Goal: Information Seeking & Learning: Learn about a topic

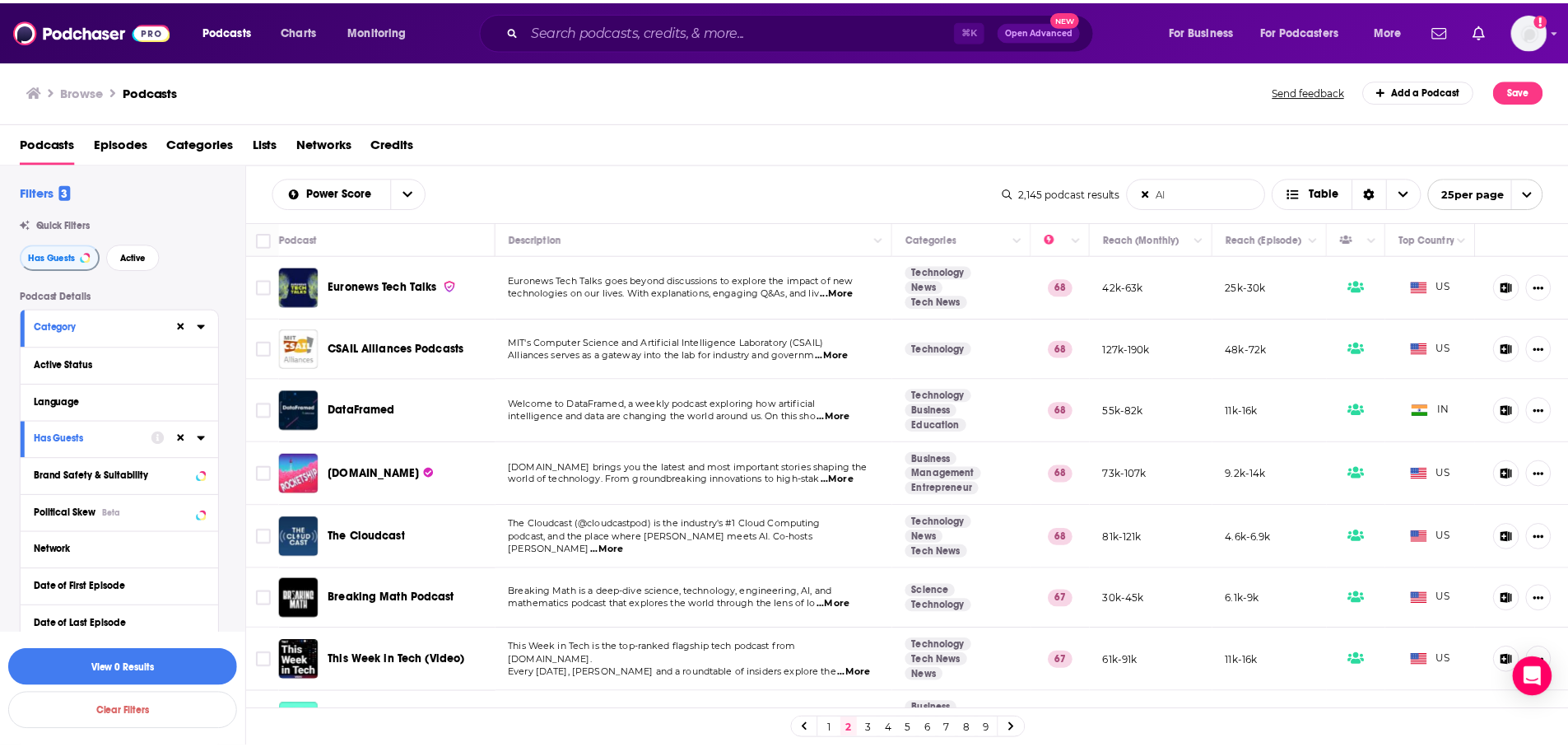
scroll to position [615, 0]
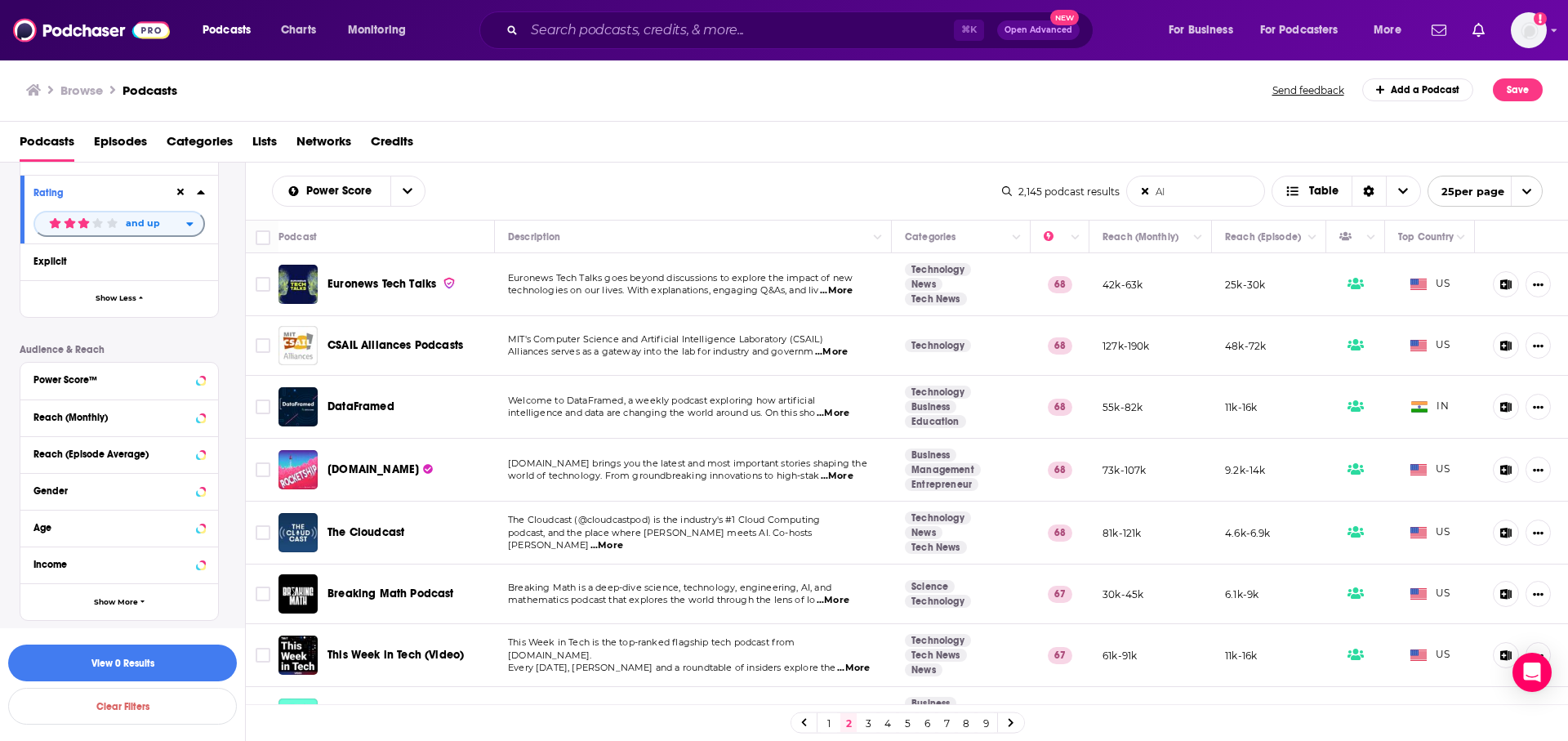
click at [586, 15] on div "⌘ K Open Advanced New" at bounding box center [786, 30] width 614 height 37
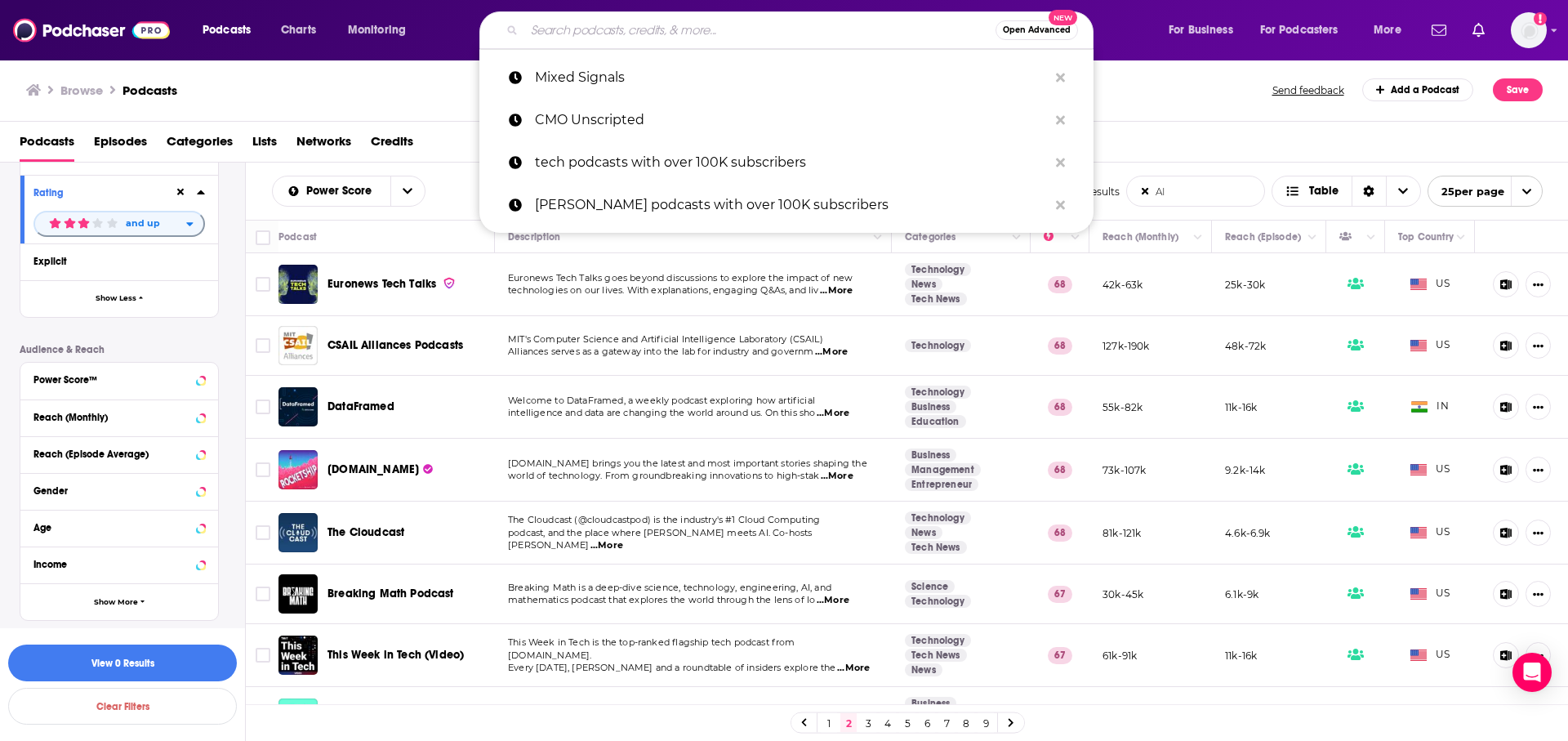
click at [586, 29] on input "Search podcasts, credits, & more..." at bounding box center [759, 30] width 471 height 26
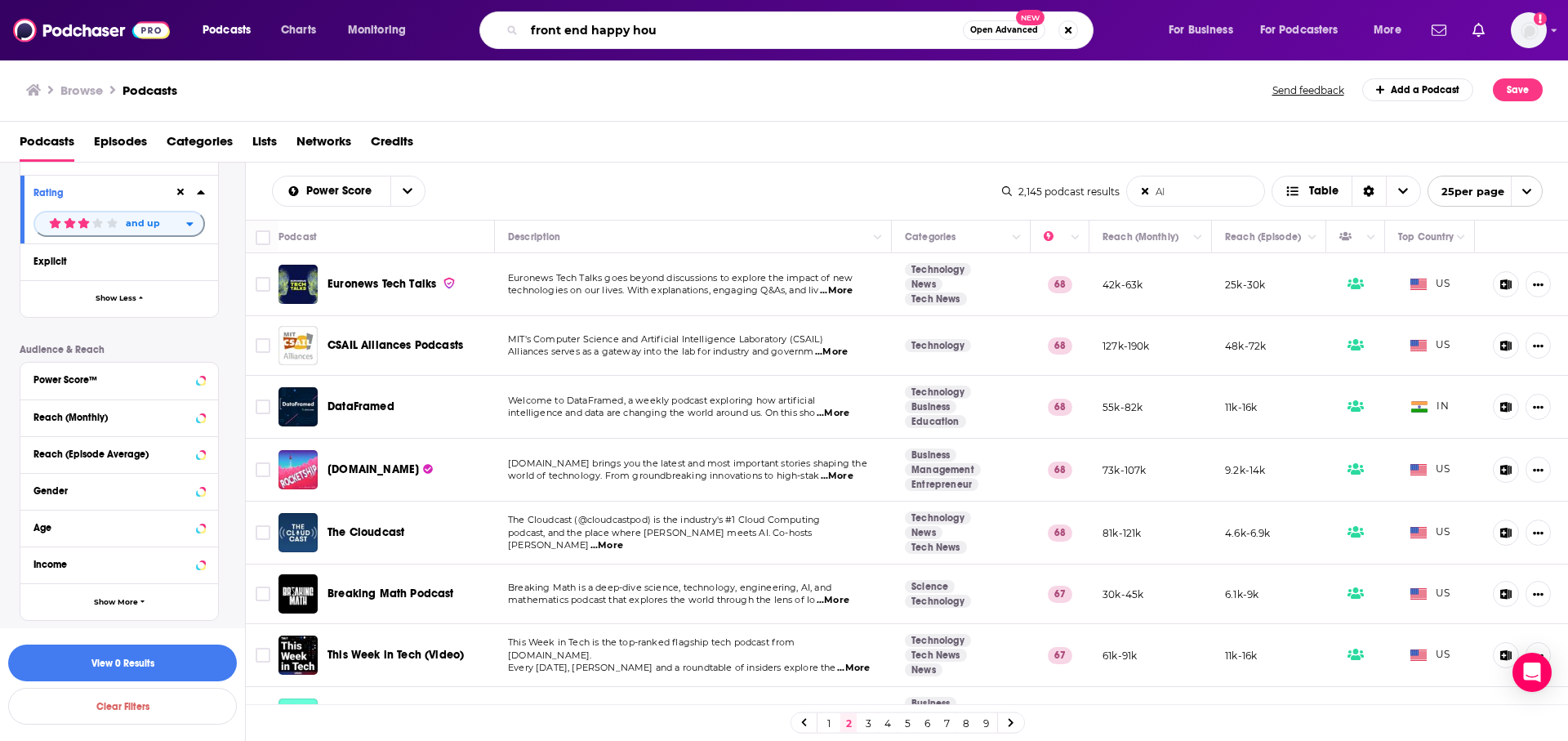
type input "front end happy hour"
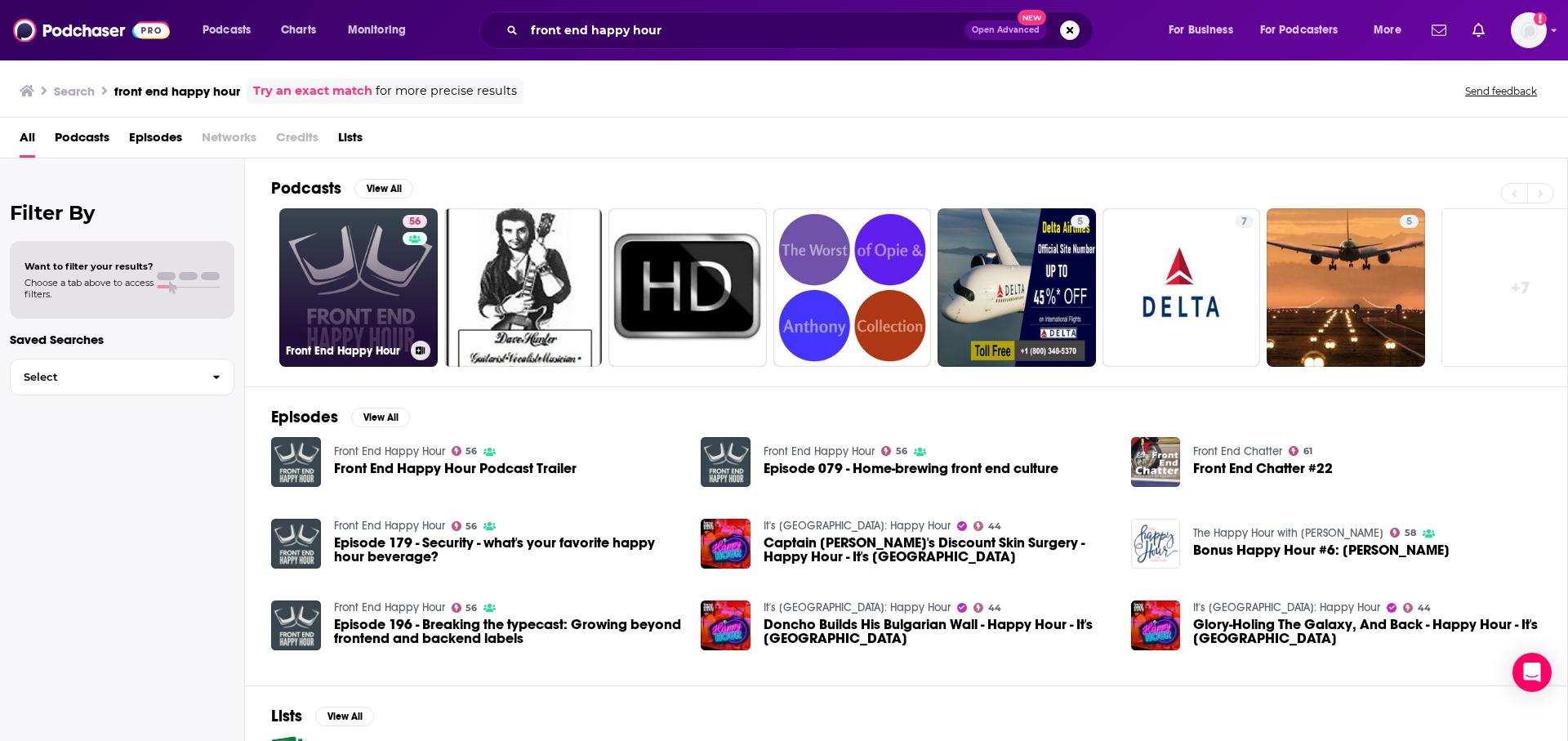
click at [362, 292] on link "56 Front End Happy Hour" at bounding box center [359, 287] width 159 height 159
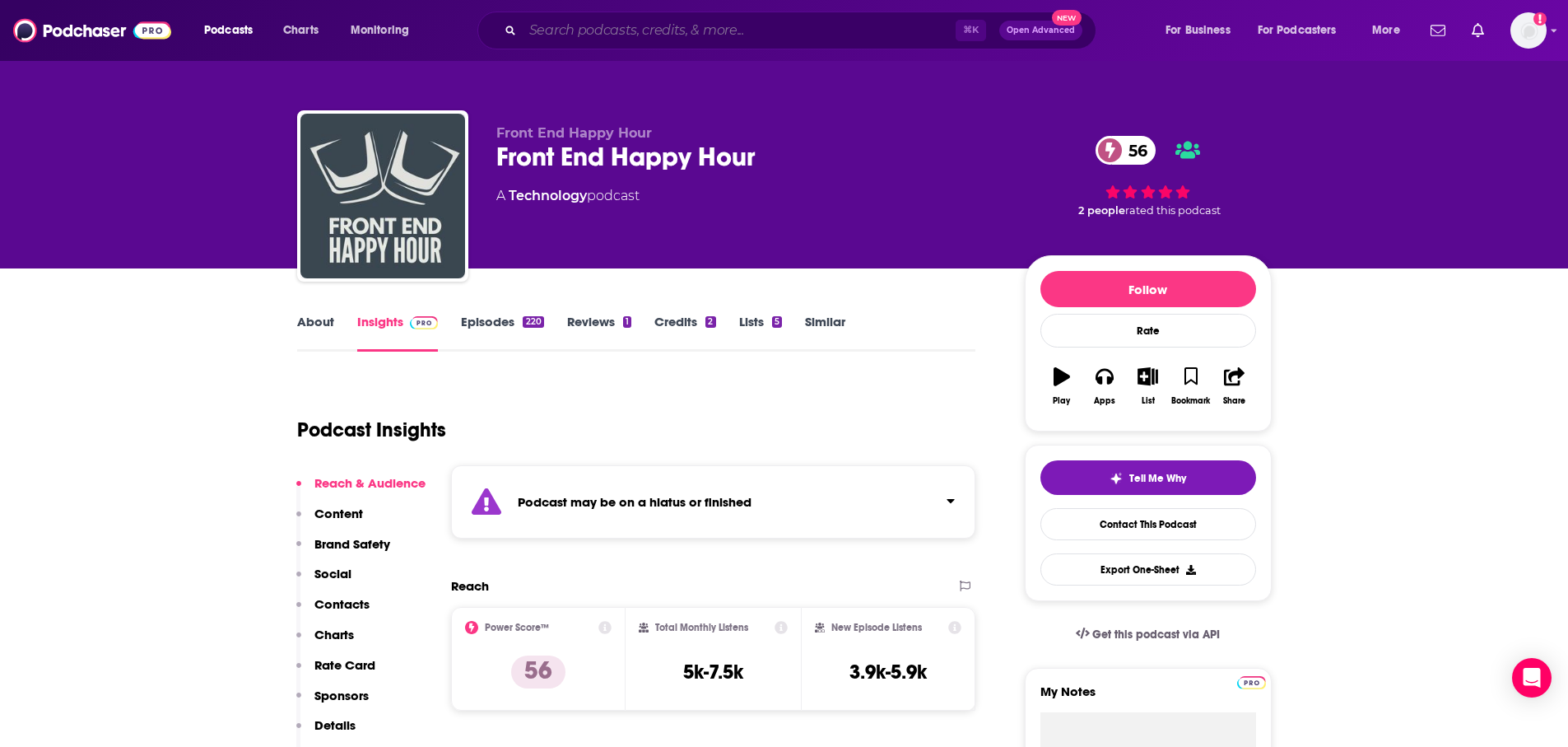
click at [646, 42] on input "Search podcasts, credits, & more..." at bounding box center [738, 30] width 433 height 27
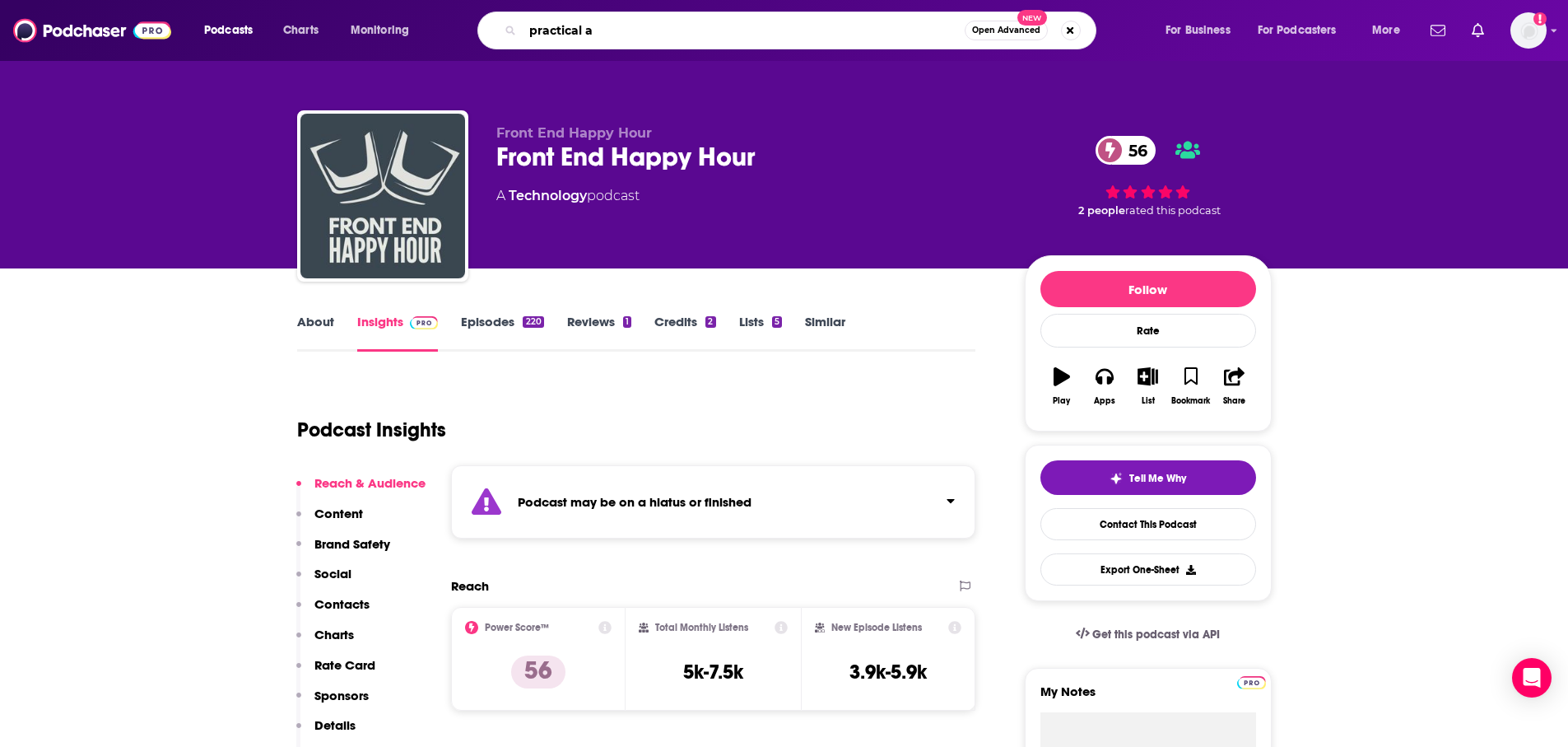
type input "practical ai"
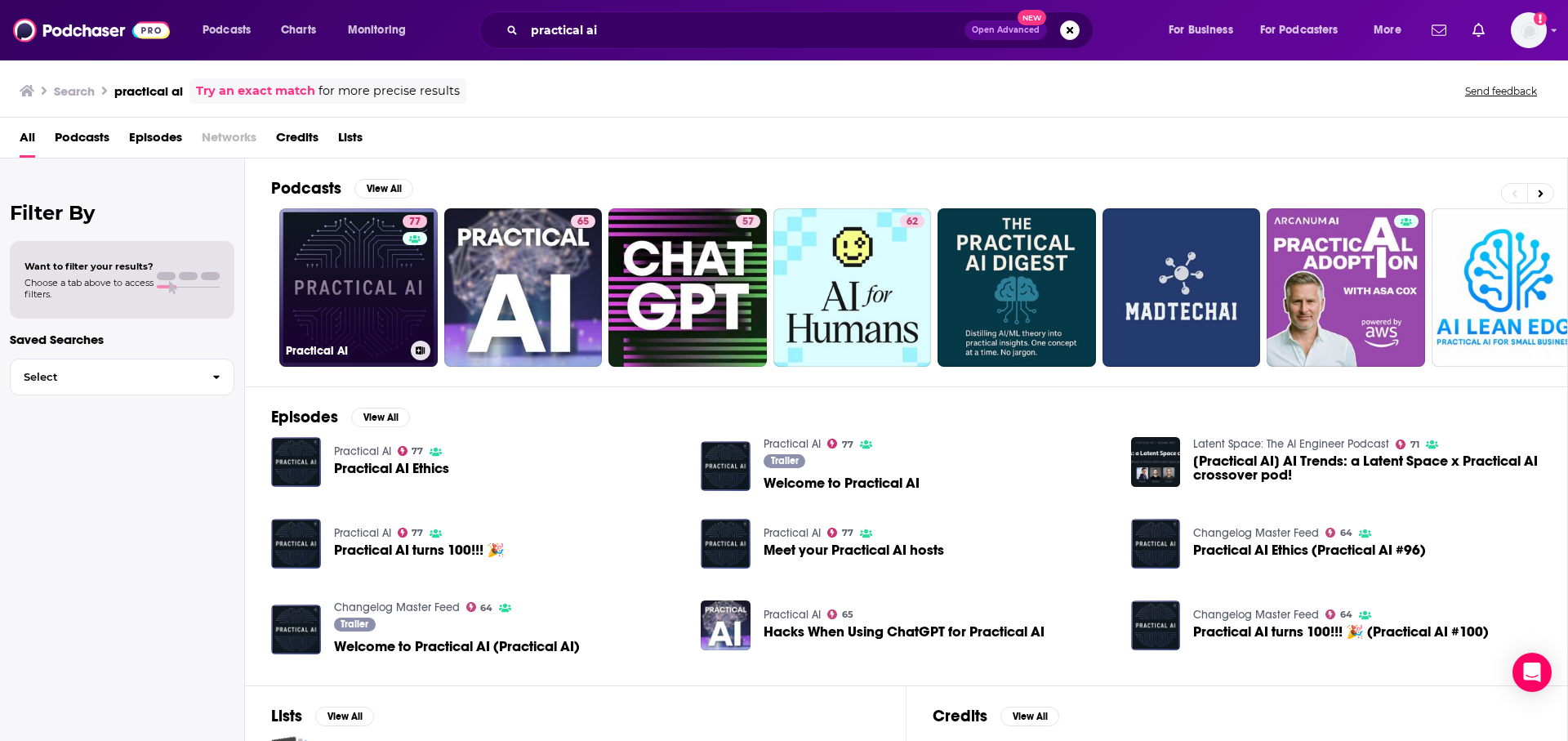
click at [330, 291] on link "77 Practical AI" at bounding box center [359, 287] width 159 height 159
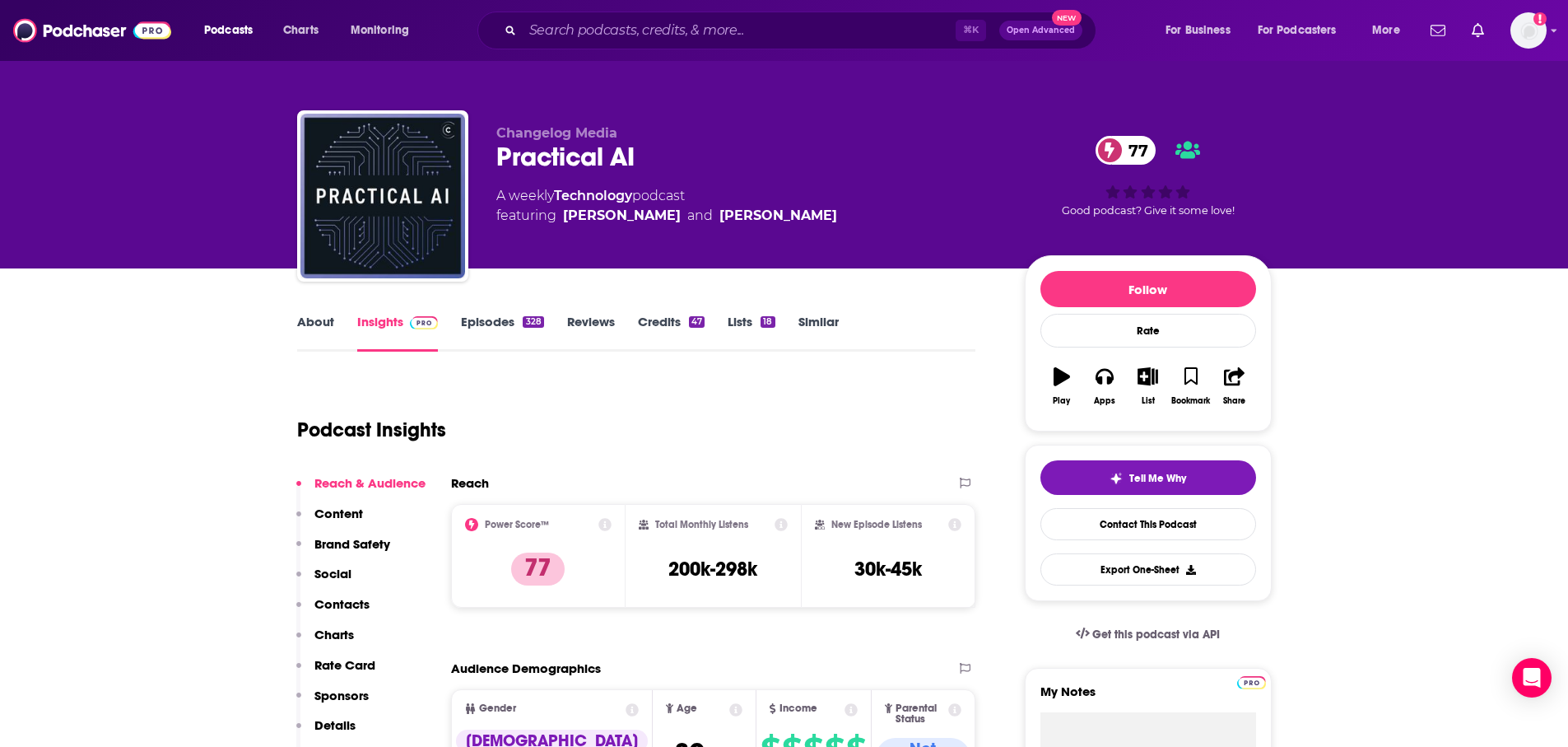
click at [497, 325] on link "Episodes 328" at bounding box center [501, 332] width 82 height 38
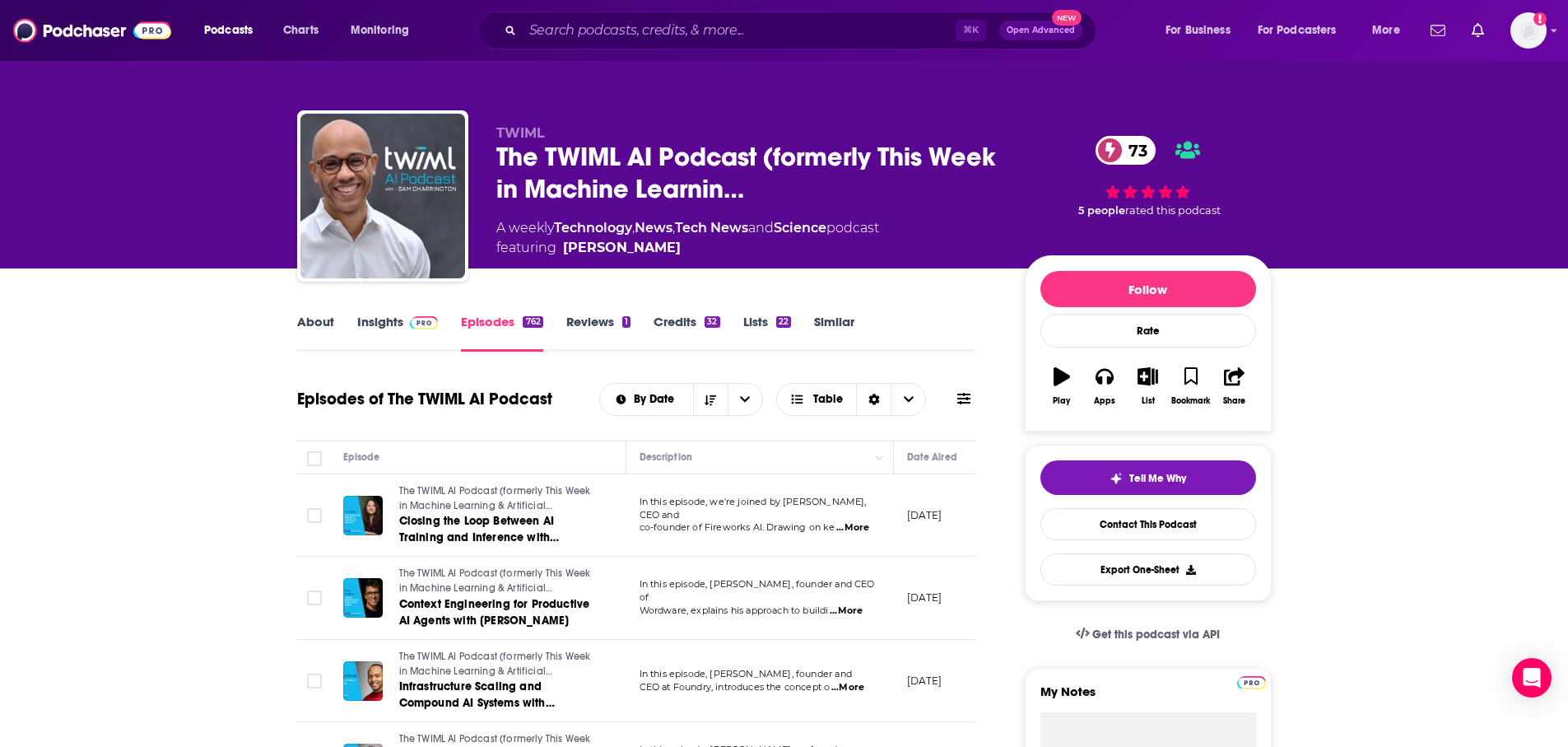
click at [387, 325] on link "Insights" at bounding box center [397, 332] width 82 height 38
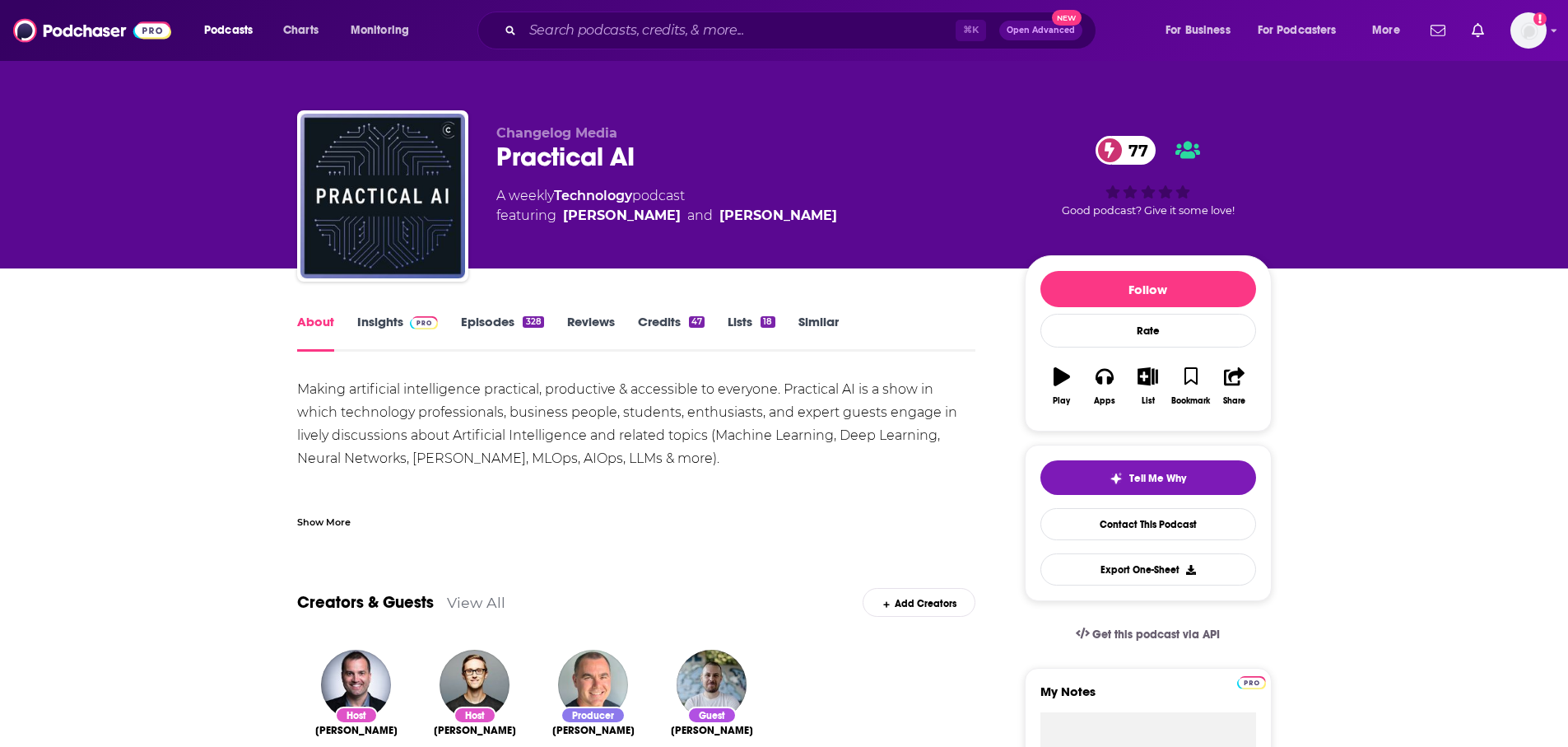
click at [368, 321] on link "Insights" at bounding box center [397, 332] width 82 height 38
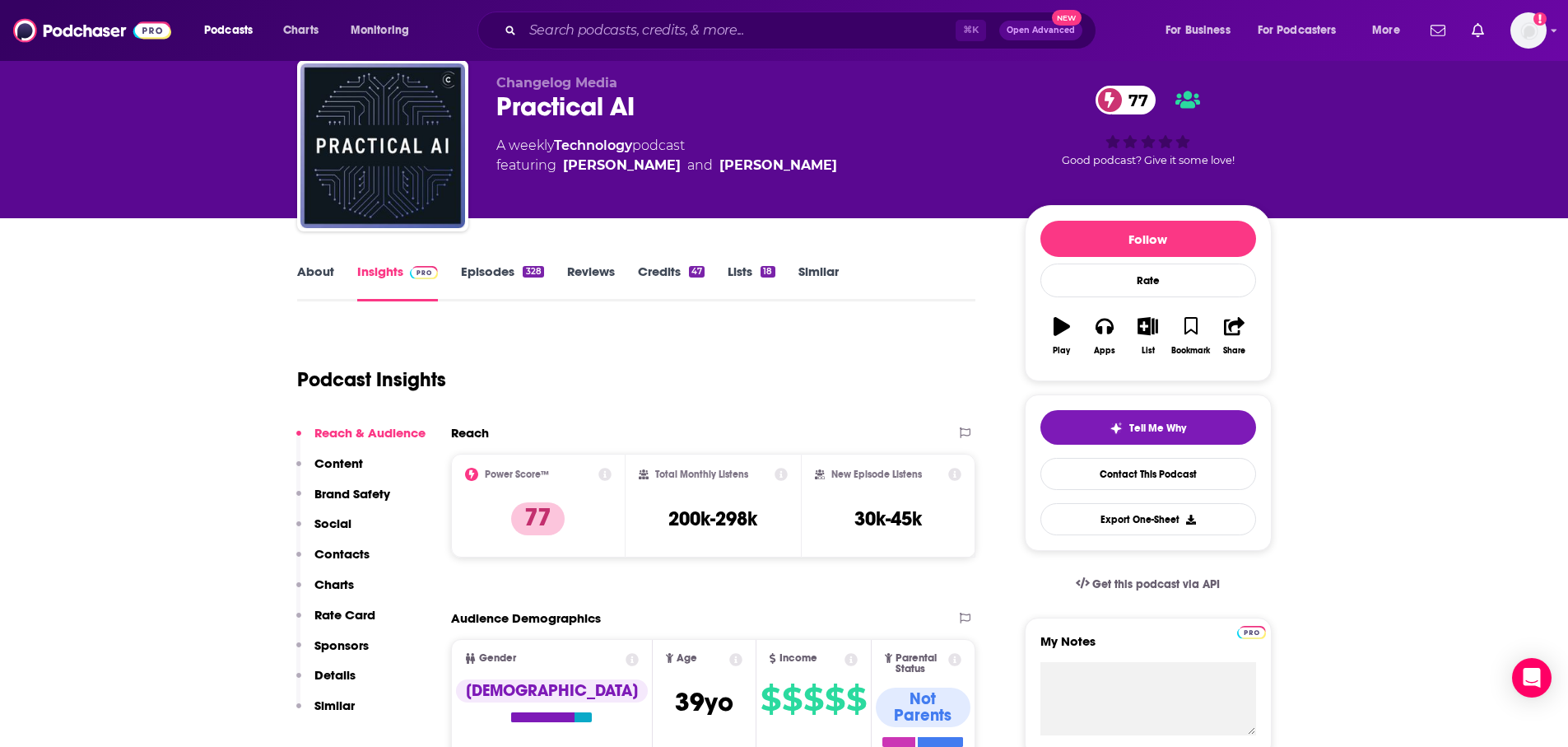
scroll to position [27, 0]
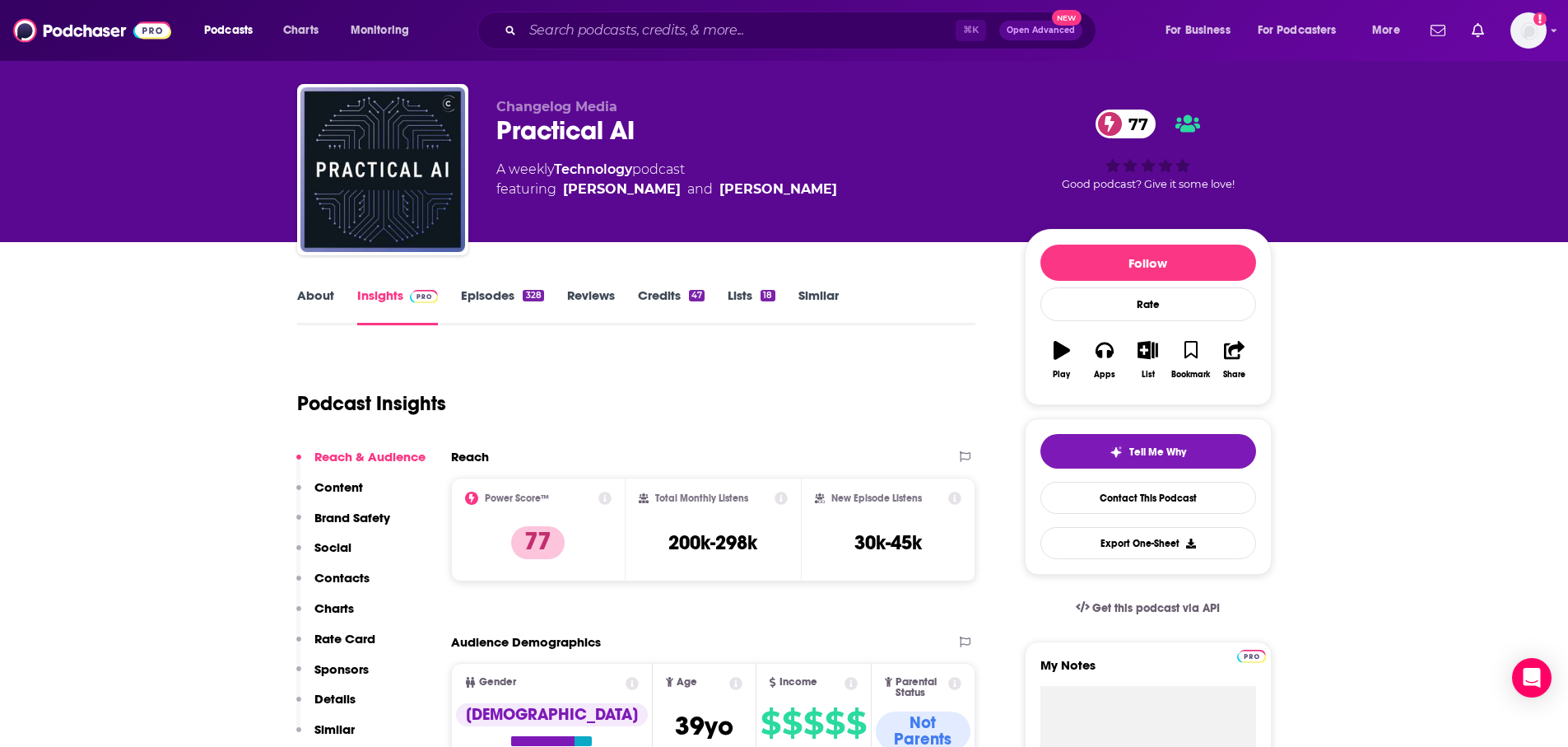
click at [505, 294] on link "Episodes 328" at bounding box center [501, 305] width 82 height 38
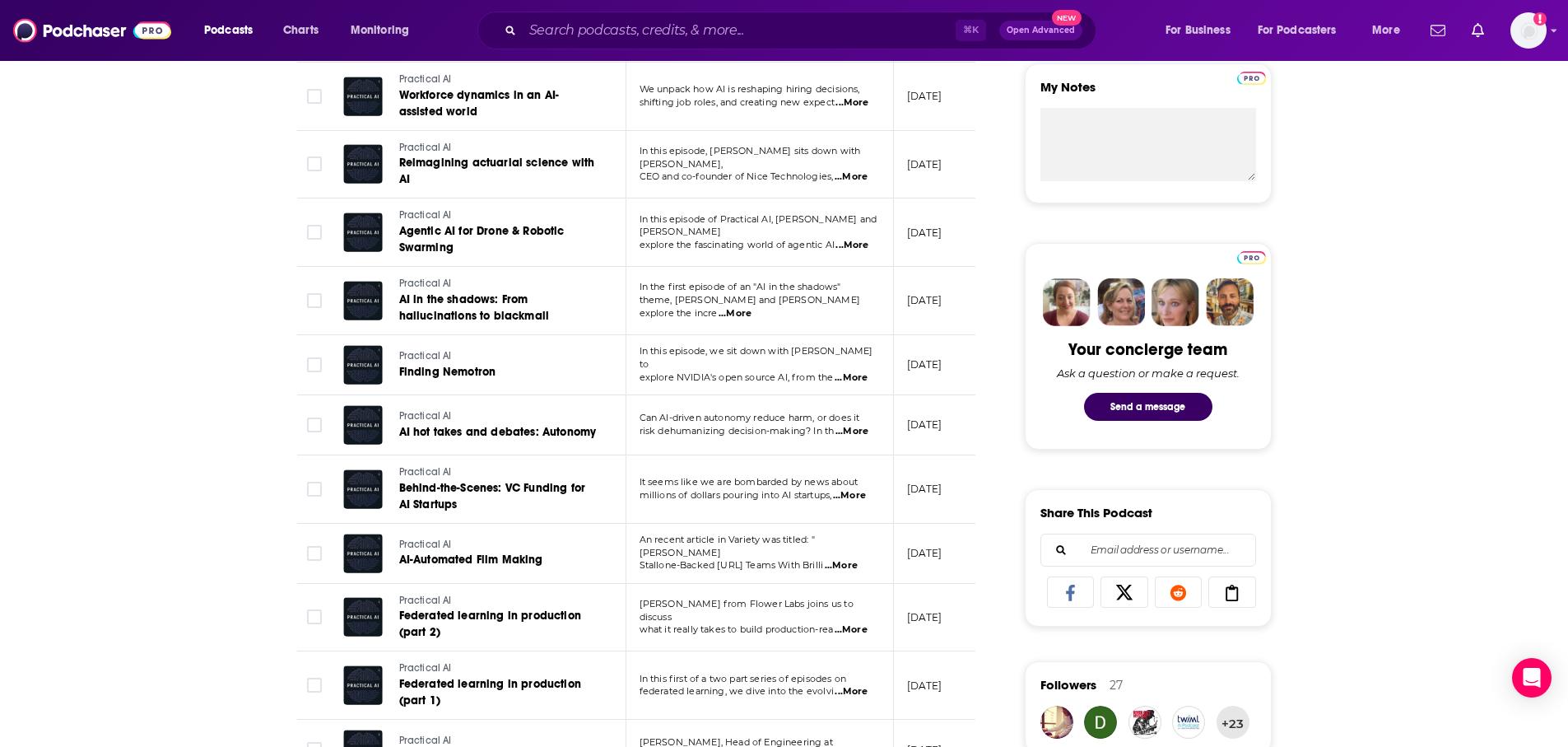
scroll to position [799, 0]
